Goal: Navigation & Orientation: Find specific page/section

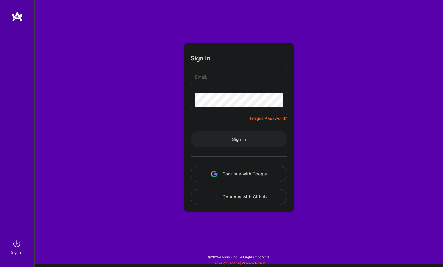
click at [251, 167] on button "Continue with Google" at bounding box center [239, 174] width 97 height 16
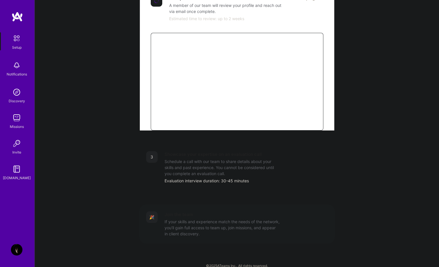
scroll to position [152, 0]
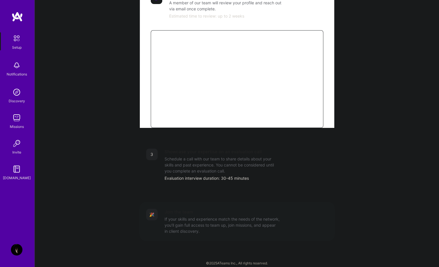
click at [216, 175] on div "Evaluation interview duration: 30-45 minutes" at bounding box center [246, 178] width 163 height 6
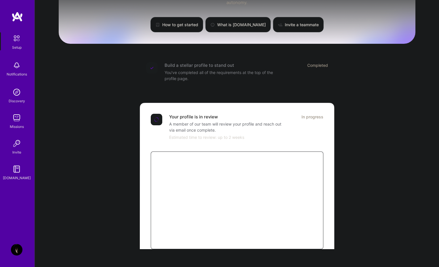
scroll to position [0, 0]
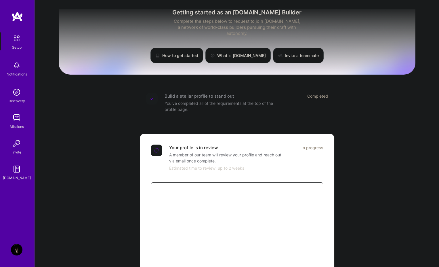
click at [351, 147] on div "Getting started as an [DOMAIN_NAME] Builder Complete the steps below to request…" at bounding box center [237, 212] width 357 height 416
click at [22, 123] on div "Missions" at bounding box center [17, 126] width 14 height 6
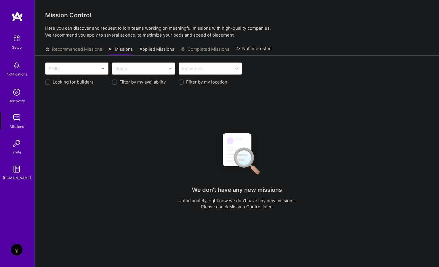
click at [21, 95] on img at bounding box center [17, 92] width 12 height 12
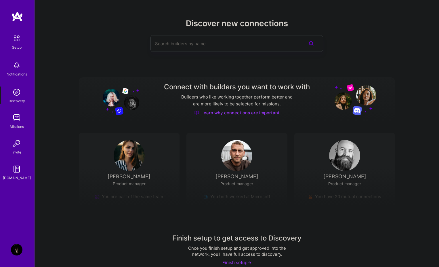
click at [19, 70] on img at bounding box center [17, 66] width 12 height 12
click at [17, 154] on div "Invite" at bounding box center [16, 152] width 9 height 6
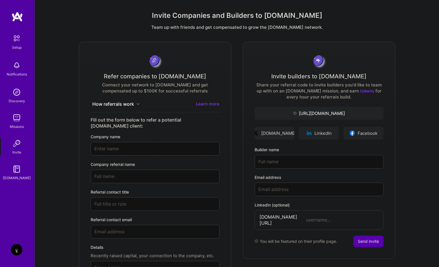
click at [19, 47] on div "Setup" at bounding box center [16, 47] width 9 height 6
